Goal: Information Seeking & Learning: Find specific fact

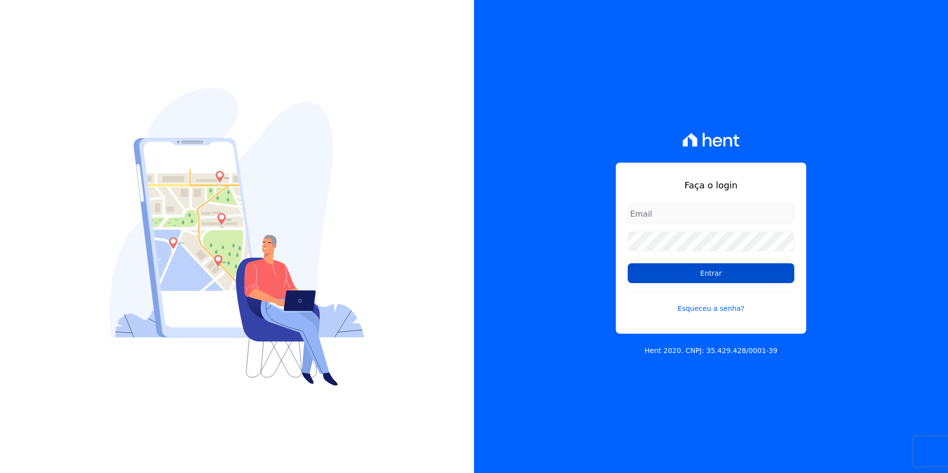
type input "[PERSON_NAME][EMAIL_ADDRESS][DOMAIN_NAME]"
click at [685, 265] on input "Entrar" at bounding box center [710, 273] width 167 height 20
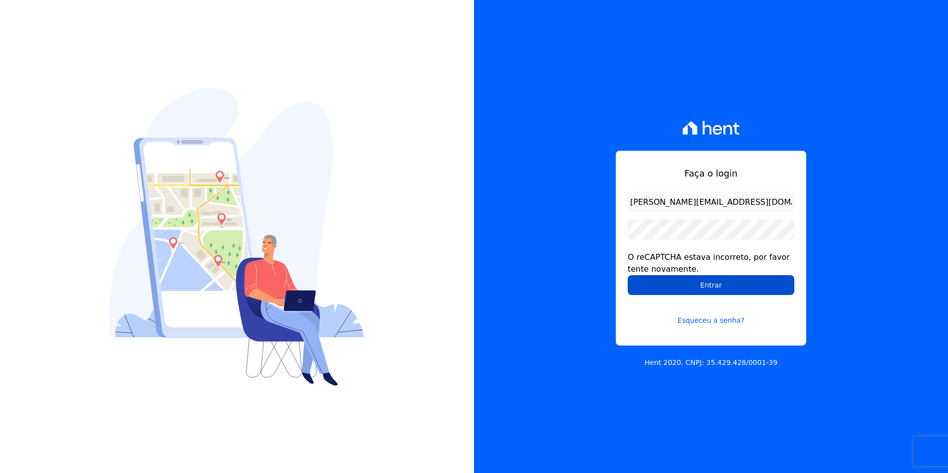
click at [685, 281] on input "Entrar" at bounding box center [710, 285] width 167 height 20
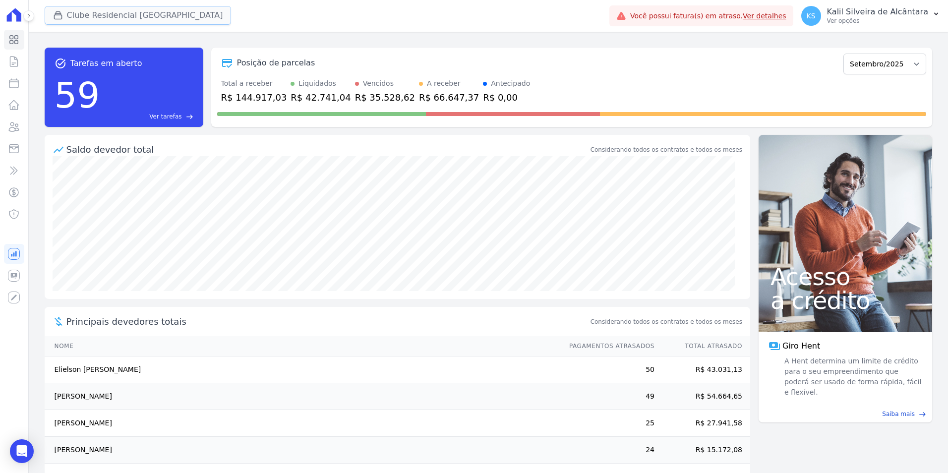
click at [145, 21] on button "Clube Residencial [GEOGRAPHIC_DATA]" at bounding box center [138, 15] width 187 height 19
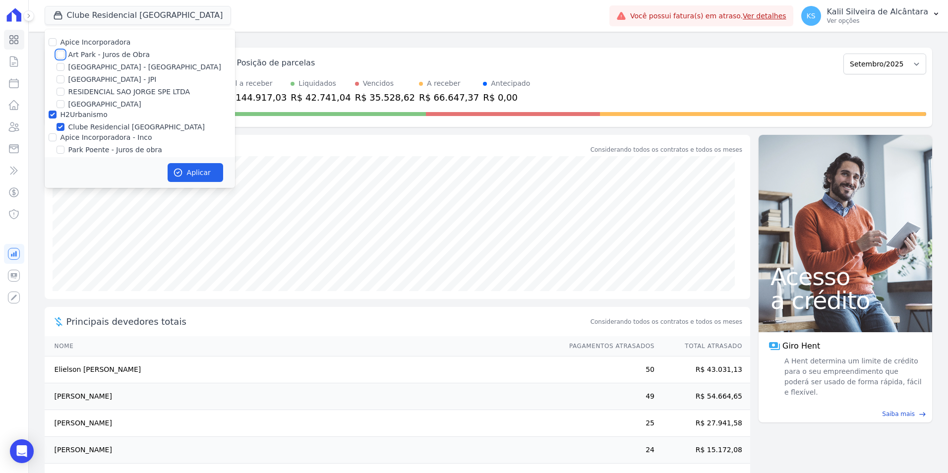
click at [62, 55] on input "Art Park - Juros de Obra" at bounding box center [60, 55] width 8 height 8
checkbox input "true"
click at [60, 69] on input "[GEOGRAPHIC_DATA] - [GEOGRAPHIC_DATA]" at bounding box center [60, 67] width 8 height 8
checkbox input "true"
click at [53, 131] on div "Clube Residencial [GEOGRAPHIC_DATA]" at bounding box center [140, 127] width 190 height 10
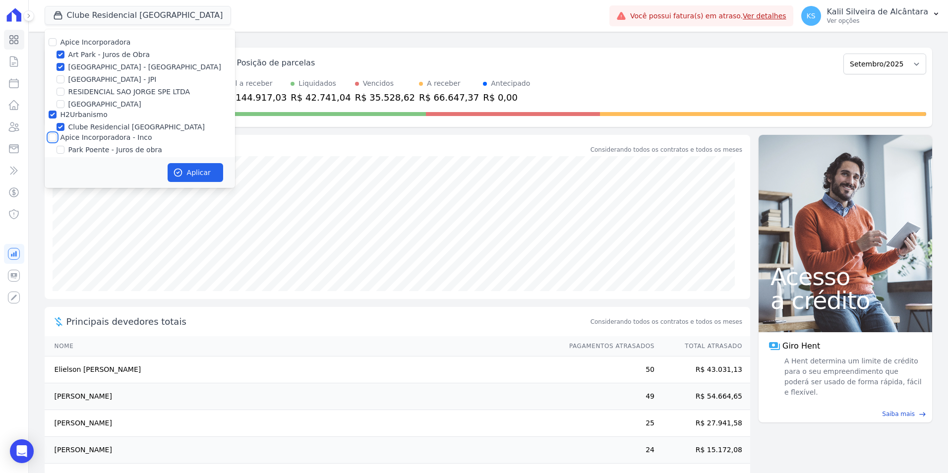
click at [53, 134] on input "Apice Incorporadora - Inco" at bounding box center [53, 137] width 8 height 8
checkbox input "true"
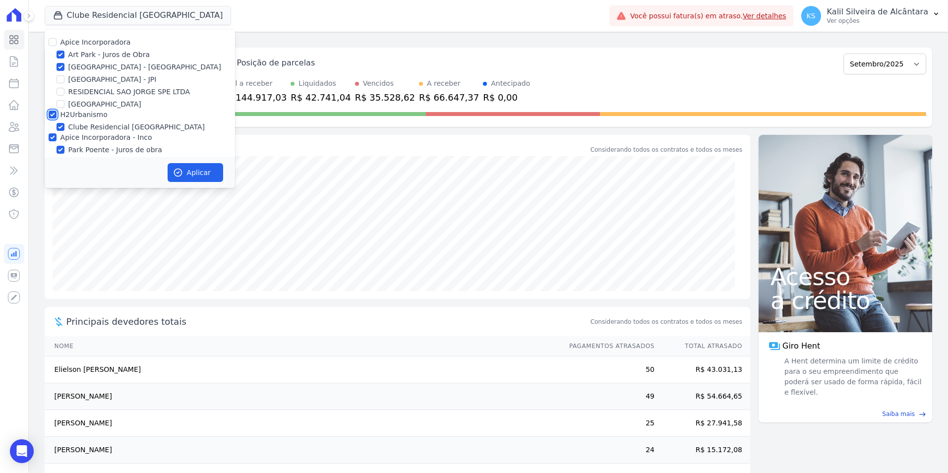
click at [53, 117] on input "H2Urbanismo" at bounding box center [53, 115] width 8 height 8
checkbox input "false"
click at [185, 176] on button "Aplicar" at bounding box center [196, 172] width 56 height 19
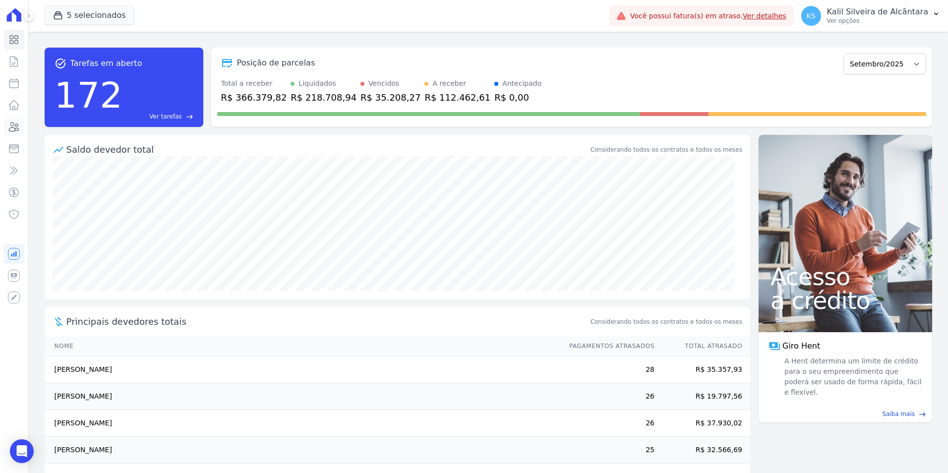
click at [18, 128] on icon at bounding box center [14, 127] width 12 height 12
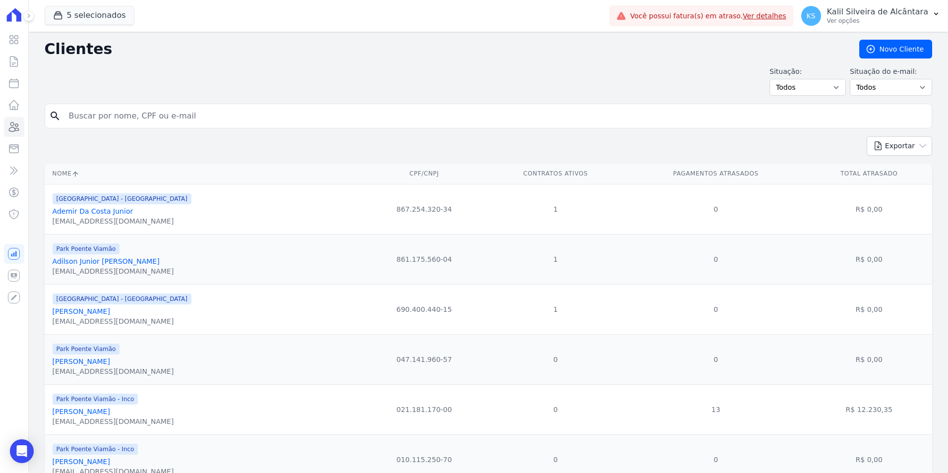
click at [234, 111] on input "search" at bounding box center [495, 116] width 864 height 20
type input "[PERSON_NAME]"
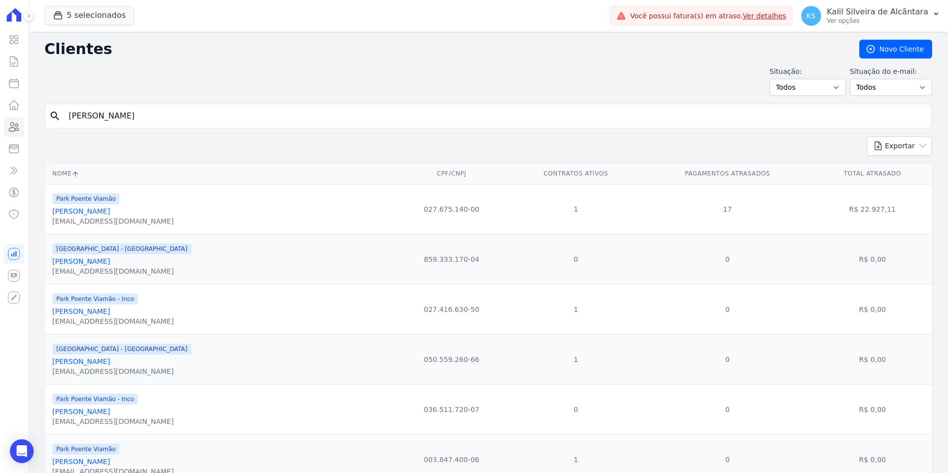
click at [195, 106] on input "[PERSON_NAME]" at bounding box center [495, 116] width 864 height 20
type input "[PERSON_NAME]"
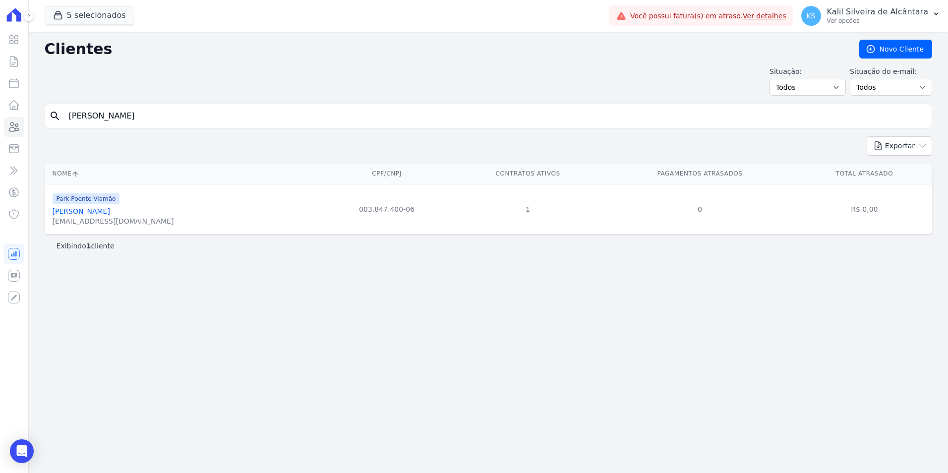
click at [102, 215] on link "[PERSON_NAME]" at bounding box center [81, 211] width 57 height 8
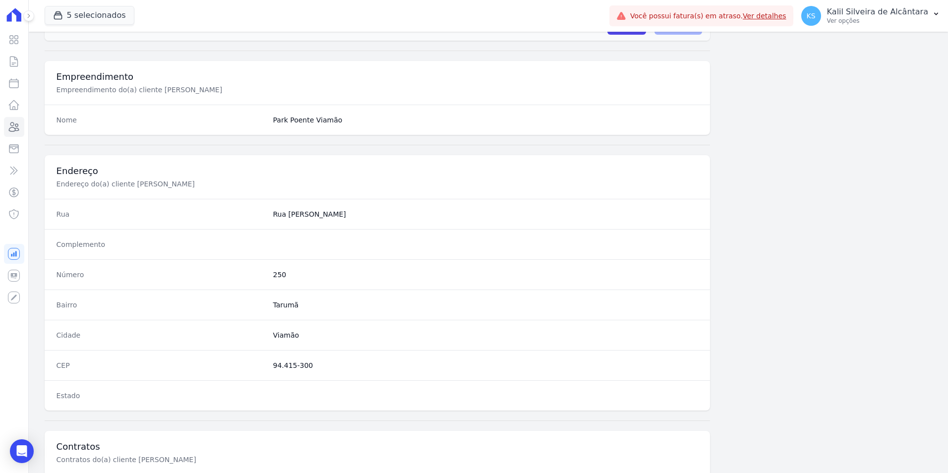
scroll to position [454, 0]
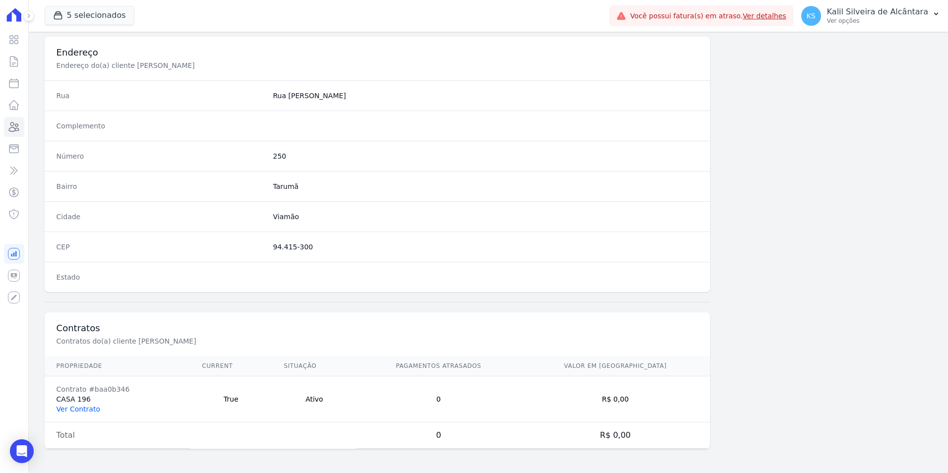
click at [81, 408] on link "Ver Contrato" at bounding box center [78, 409] width 44 height 8
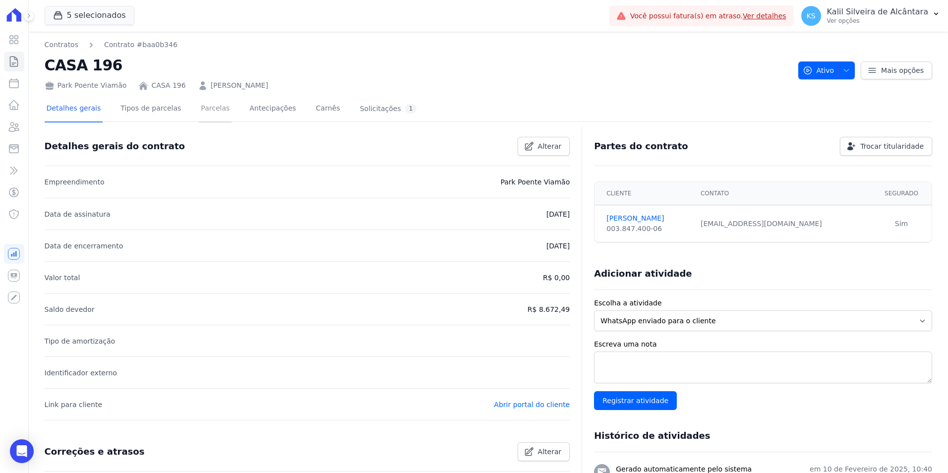
click at [211, 115] on link "Parcelas" at bounding box center [215, 109] width 33 height 26
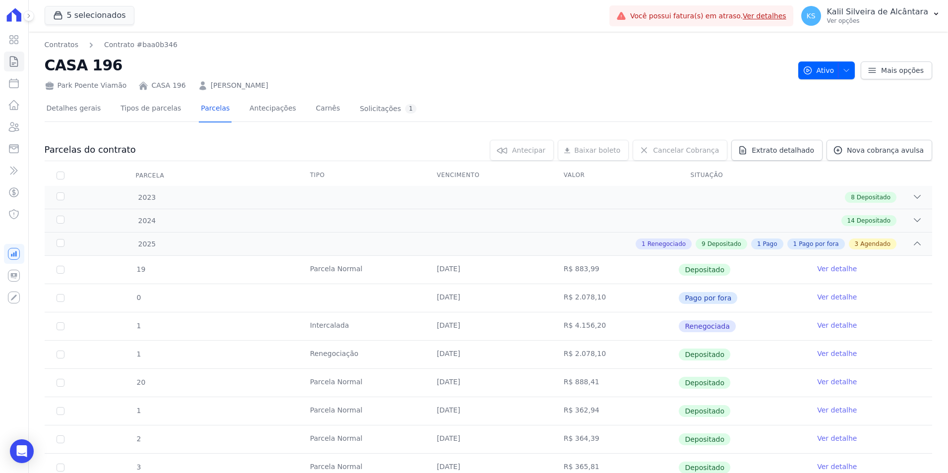
click at [268, 87] on link "[PERSON_NAME]" at bounding box center [239, 85] width 57 height 10
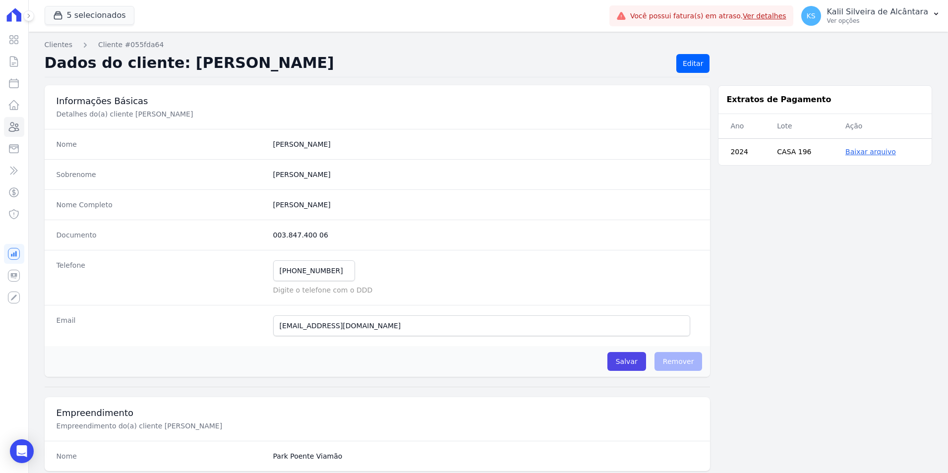
drag, startPoint x: 311, startPoint y: 240, endPoint x: 273, endPoint y: 240, distance: 38.2
click at [273, 240] on div "Documento 003.847.400 06" at bounding box center [378, 235] width 666 height 30
click at [19, 128] on icon at bounding box center [14, 127] width 12 height 12
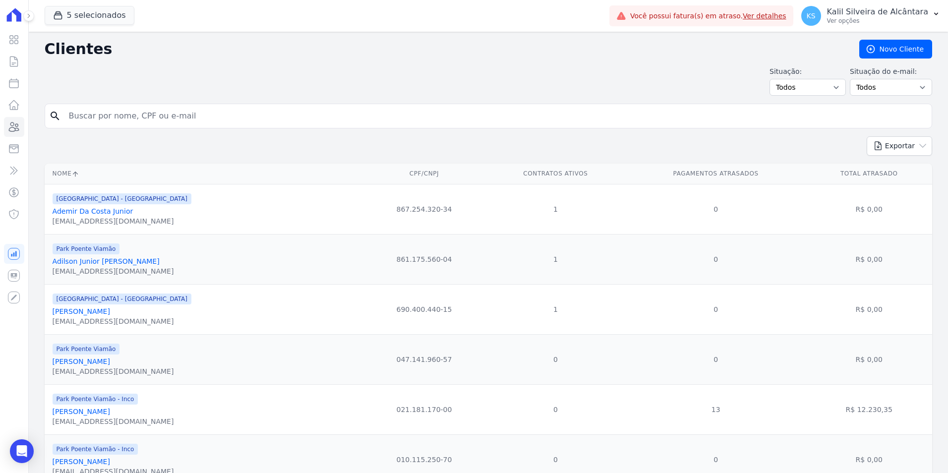
drag, startPoint x: 108, startPoint y: 118, endPoint x: 77, endPoint y: 120, distance: 30.8
click at [77, 120] on input "search" at bounding box center [495, 116] width 864 height 20
type input "[PERSON_NAME]"
drag, startPoint x: 130, startPoint y: 120, endPoint x: 35, endPoint y: 117, distance: 95.7
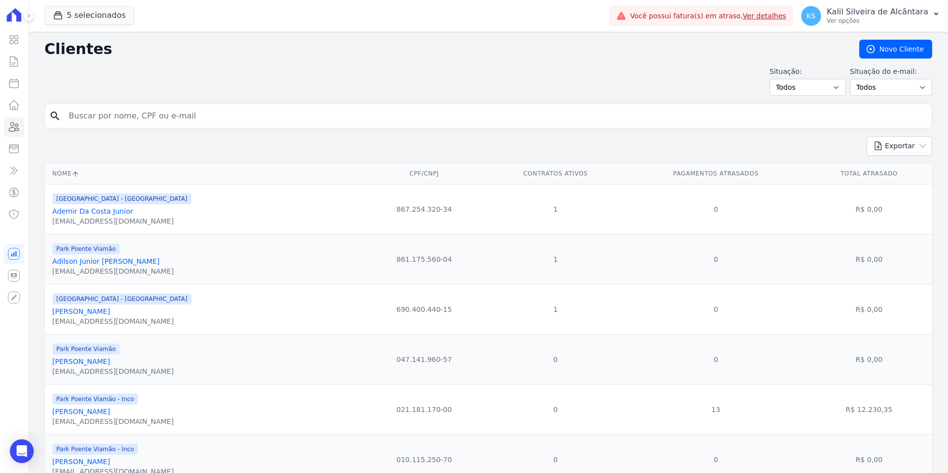
click at [176, 116] on input "search" at bounding box center [495, 116] width 864 height 20
type input "[PERSON_NAME]"
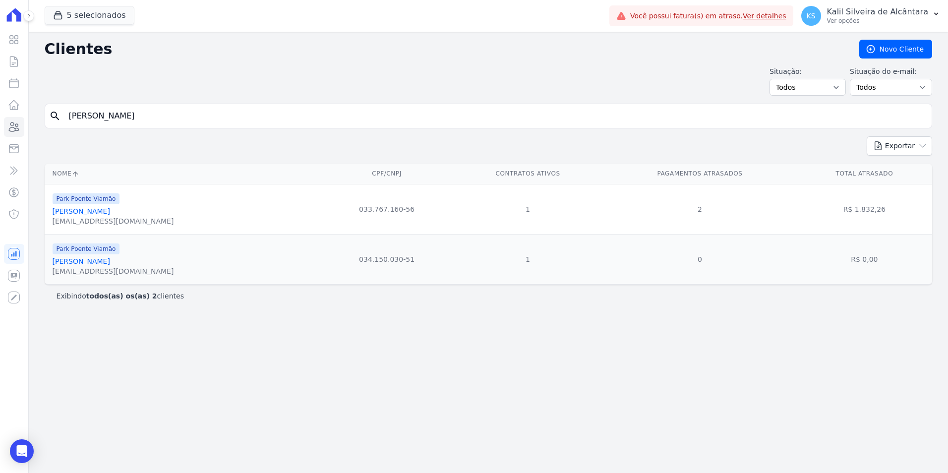
click at [51, 121] on div "search [PERSON_NAME]" at bounding box center [488, 116] width 887 height 25
click at [141, 116] on input "search" at bounding box center [495, 116] width 864 height 20
type input "geisson g"
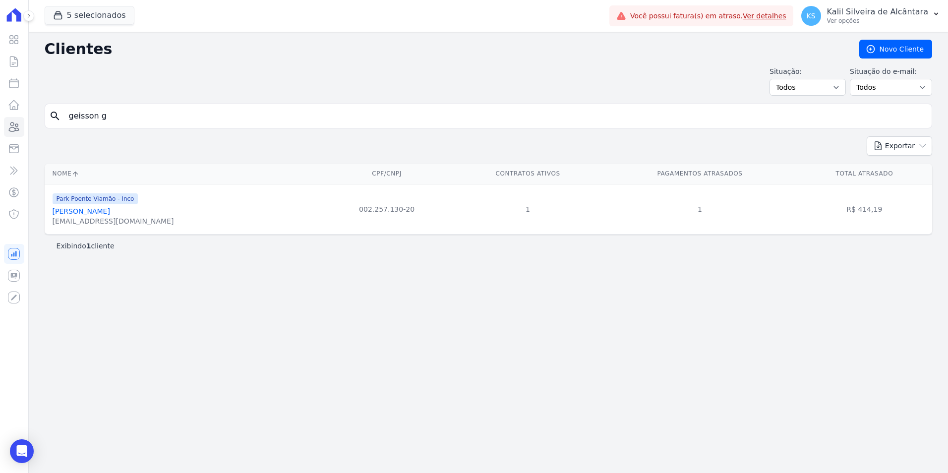
drag, startPoint x: 113, startPoint y: 112, endPoint x: 59, endPoint y: 114, distance: 54.1
click at [59, 114] on div "search geisson g" at bounding box center [488, 116] width 887 height 25
type input "[PERSON_NAME] da"
